Goal: Check status: Check status

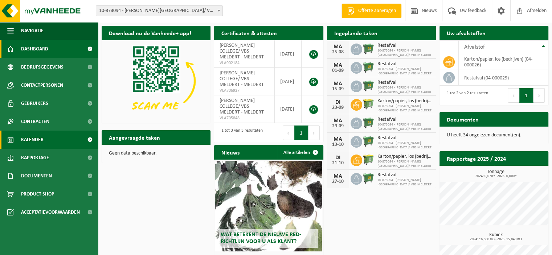
click at [33, 139] on span "Kalender" at bounding box center [32, 140] width 22 height 18
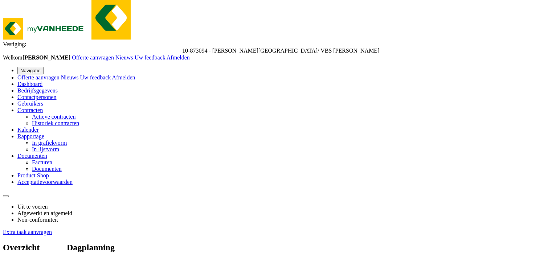
scroll to position [14, 0]
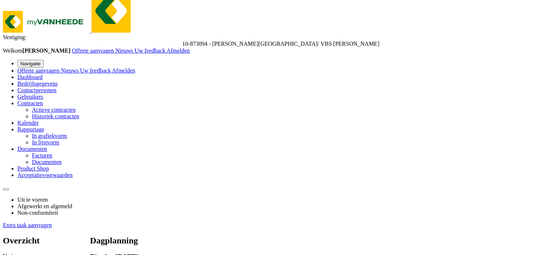
click at [47, 152] on span "Documenten" at bounding box center [32, 149] width 30 height 6
click at [40, 165] on span "Documenten" at bounding box center [47, 162] width 30 height 6
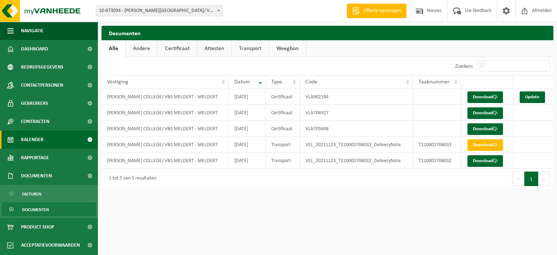
click at [55, 141] on link "Kalender" at bounding box center [49, 140] width 98 height 18
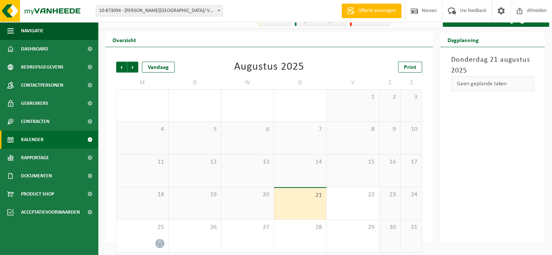
scroll to position [14, 0]
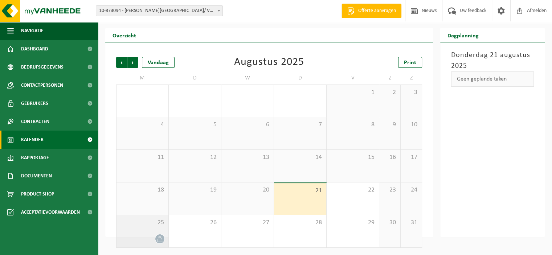
click at [161, 243] on span at bounding box center [159, 238] width 9 height 9
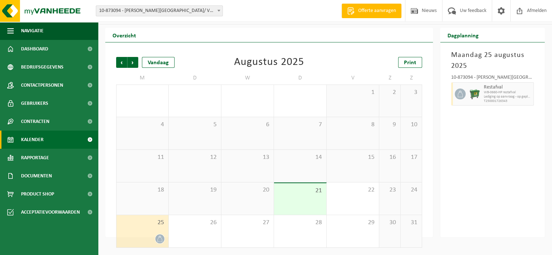
drag, startPoint x: 161, startPoint y: 243, endPoint x: 158, endPoint y: 239, distance: 4.4
click at [158, 239] on icon at bounding box center [160, 239] width 6 height 6
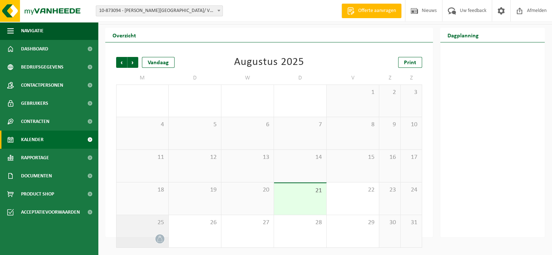
click at [158, 239] on icon at bounding box center [160, 239] width 6 height 6
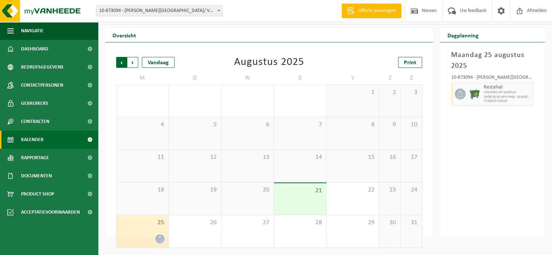
click at [132, 62] on span "Volgende" at bounding box center [132, 62] width 11 height 11
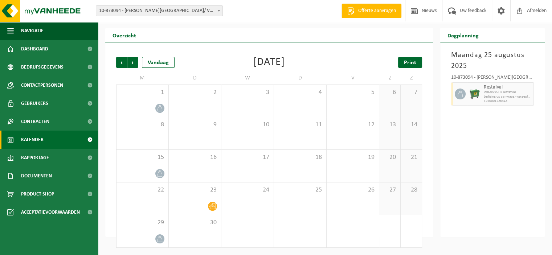
click at [408, 65] on span "Print" at bounding box center [410, 63] width 12 height 6
click at [135, 65] on span "Volgende" at bounding box center [132, 62] width 11 height 11
click at [131, 64] on span "Volgende" at bounding box center [132, 62] width 11 height 11
click at [135, 64] on span "Volgende" at bounding box center [132, 62] width 11 height 11
click at [123, 62] on span "Vorige" at bounding box center [121, 62] width 11 height 11
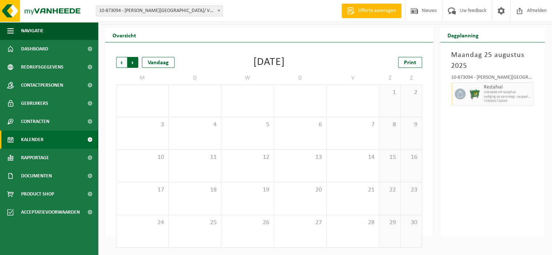
click at [123, 62] on span "Vorige" at bounding box center [121, 62] width 11 height 11
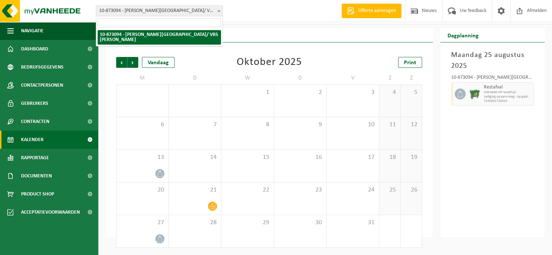
click at [219, 10] on b at bounding box center [218, 11] width 3 height 2
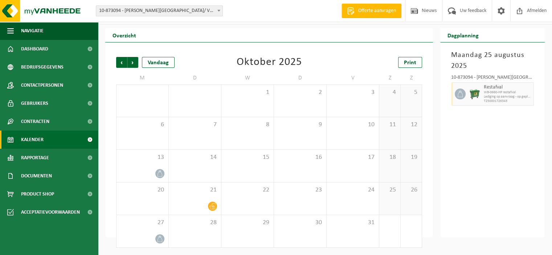
click at [240, 21] on div "Vestiging: 10-873094 - OSCAR ROMERO COLLEGE/ VBS MELDERT - MELDERT 10-873094 - …" at bounding box center [276, 11] width 552 height 22
click at [118, 59] on span "Vorige" at bounding box center [121, 62] width 11 height 11
